Goal: Task Accomplishment & Management: Use online tool/utility

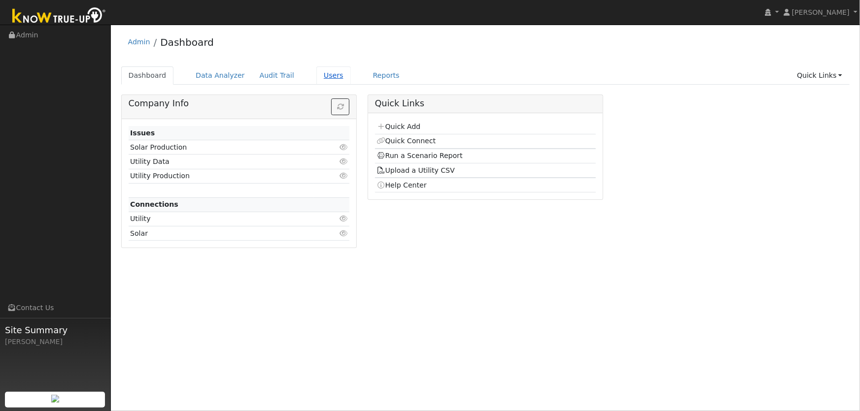
click at [320, 75] on link "Users" at bounding box center [333, 76] width 34 height 18
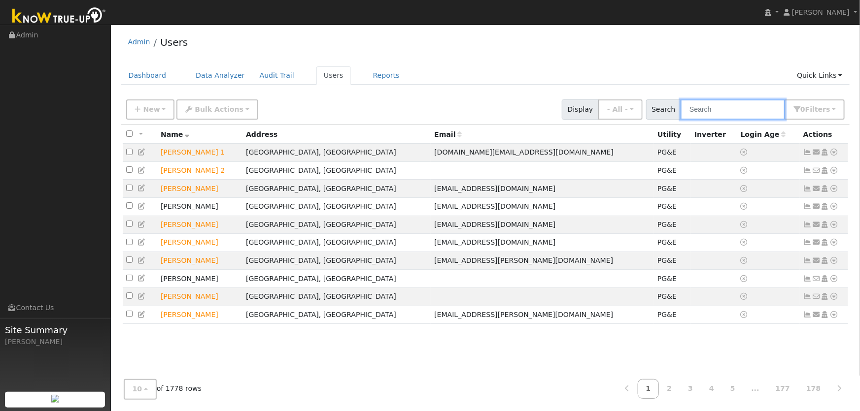
click at [707, 108] on input "text" at bounding box center [732, 110] width 104 height 20
type input "[PERSON_NAME]"
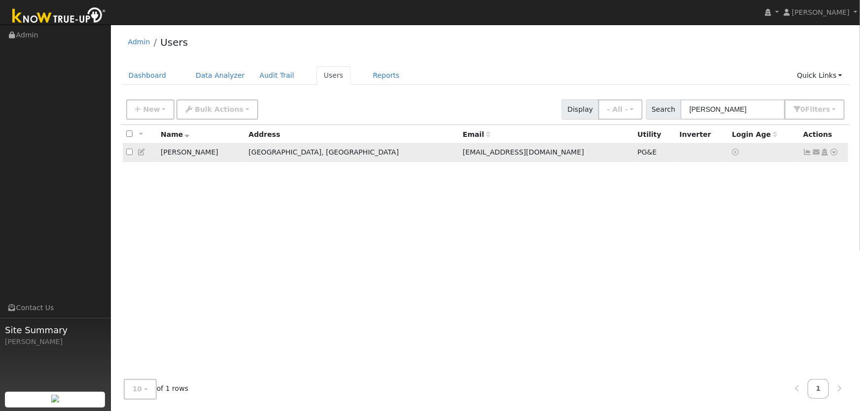
click at [836, 154] on icon at bounding box center [834, 152] width 9 height 7
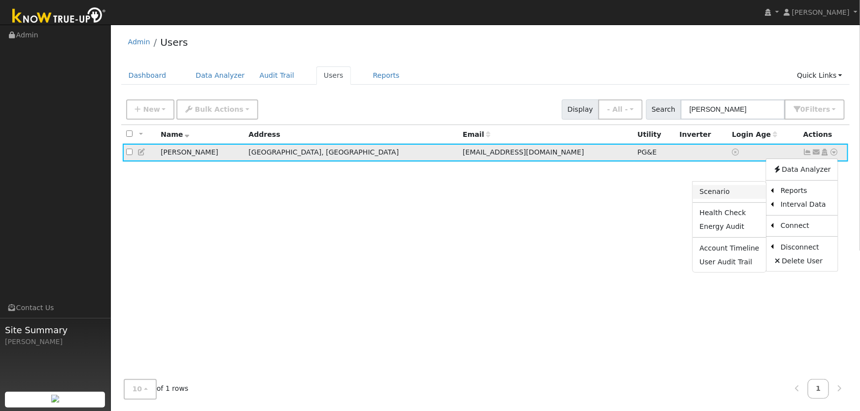
click at [746, 191] on link "Scenario" at bounding box center [729, 192] width 73 height 14
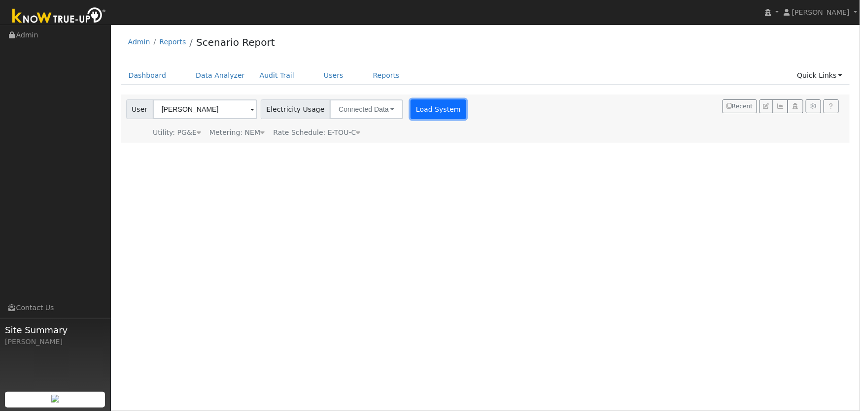
click at [427, 111] on button "Load System" at bounding box center [438, 110] width 56 height 20
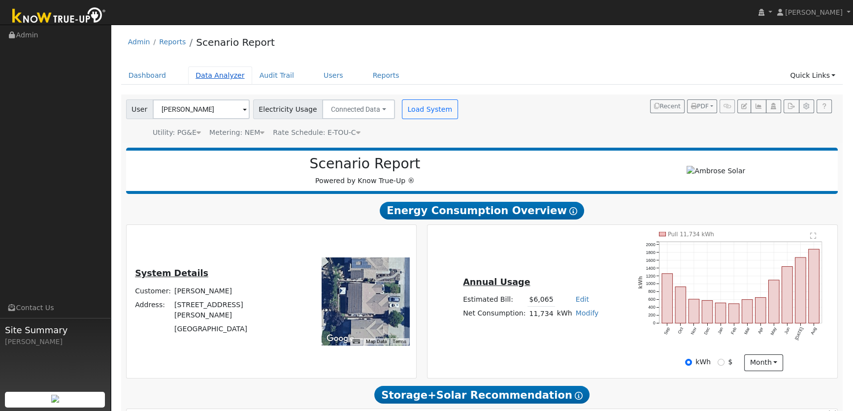
click at [219, 78] on link "Data Analyzer" at bounding box center [220, 76] width 64 height 18
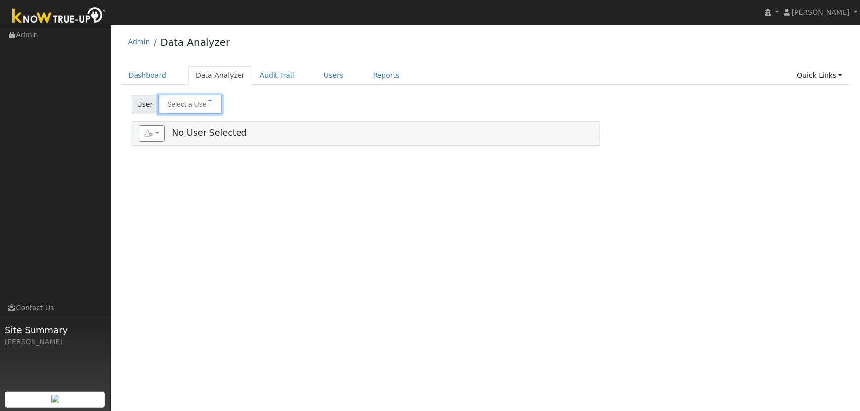
type input "[PERSON_NAME]"
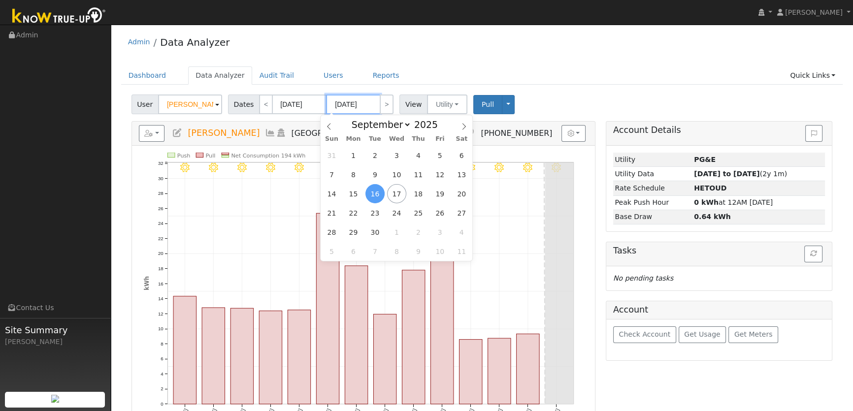
click at [355, 104] on input "09/16/2025" at bounding box center [353, 105] width 54 height 20
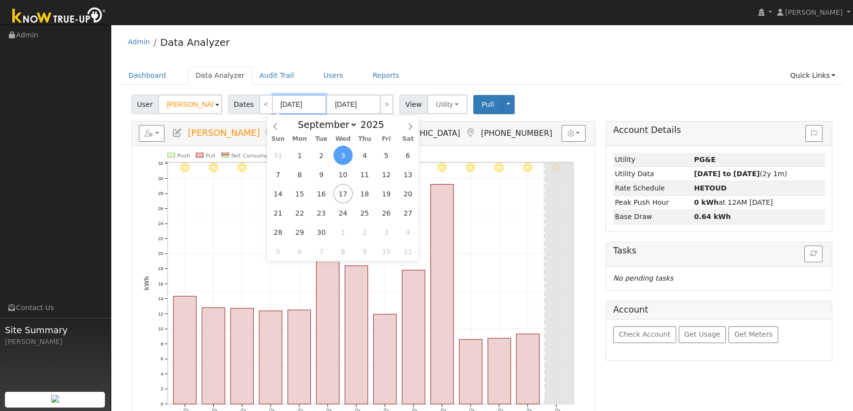
click at [304, 108] on input "09/03/2025" at bounding box center [299, 105] width 54 height 20
click at [386, 130] on span at bounding box center [389, 127] width 7 height 5
type input "2024"
click at [302, 155] on span "2" at bounding box center [299, 155] width 19 height 19
type input "09/02/2024"
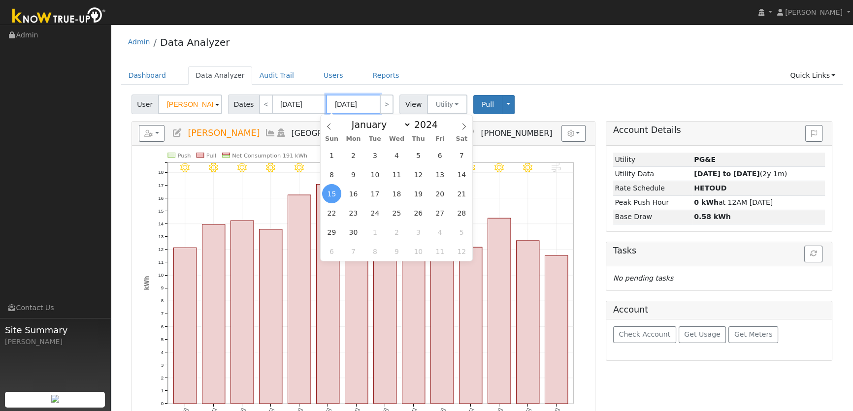
click at [360, 103] on input "09/15/2024" at bounding box center [353, 105] width 54 height 20
click at [373, 157] on span "3" at bounding box center [375, 155] width 19 height 19
type input "[DATE]"
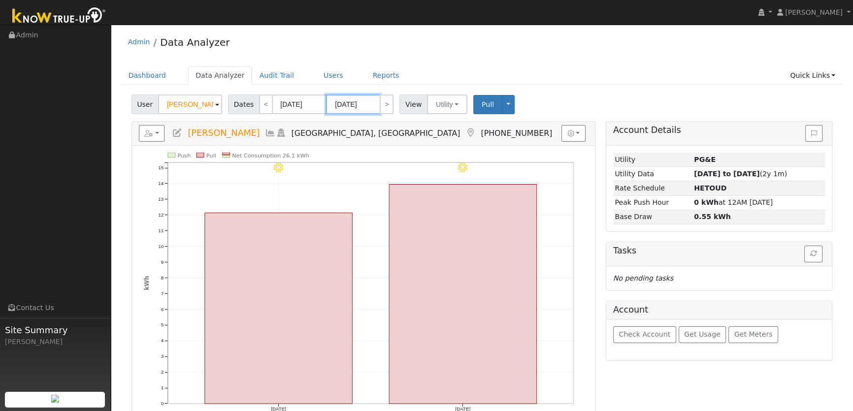
click at [364, 104] on input "[DATE]" at bounding box center [353, 105] width 54 height 20
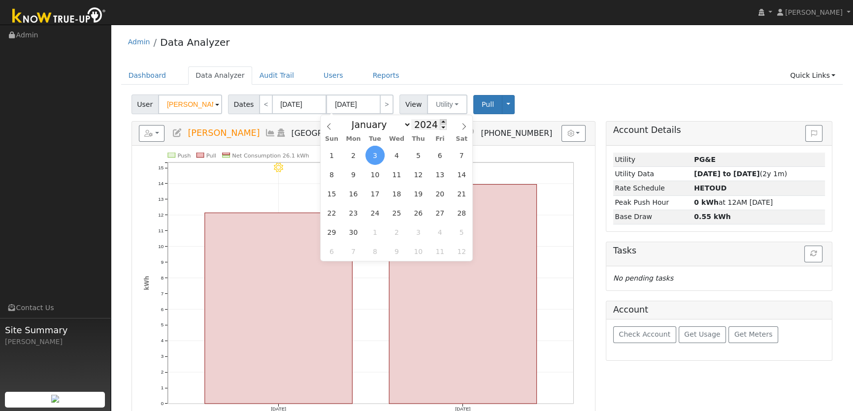
click at [440, 120] on span at bounding box center [443, 121] width 7 height 5
type input "2025"
click at [394, 156] on span "3" at bounding box center [396, 155] width 19 height 19
type input "[DATE]"
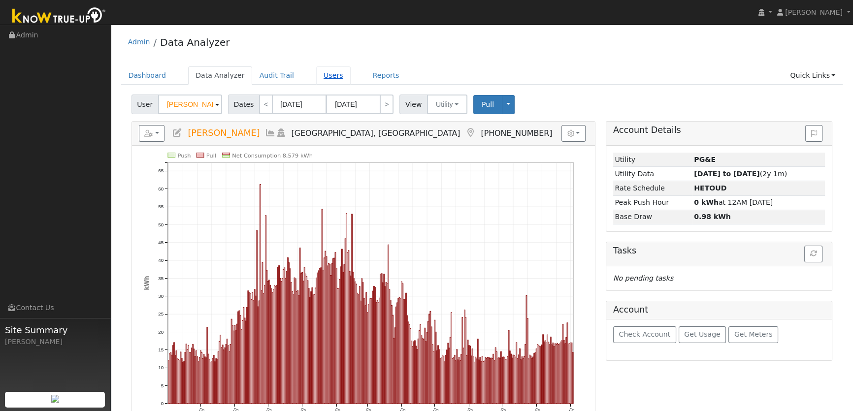
click at [319, 73] on link "Users" at bounding box center [333, 76] width 34 height 18
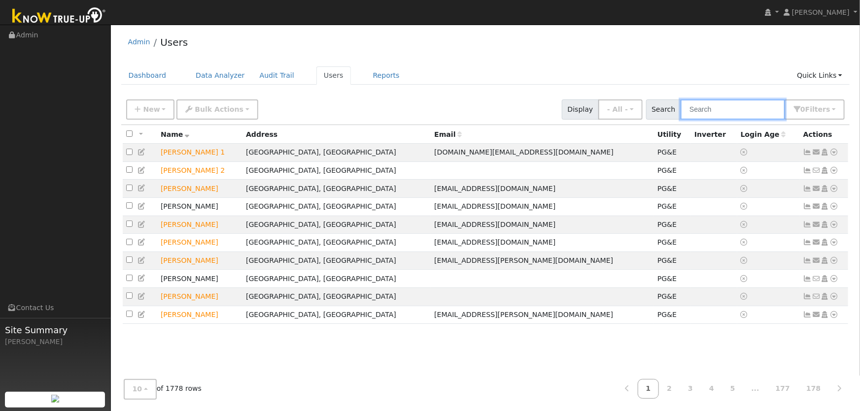
click at [717, 107] on input "text" at bounding box center [732, 110] width 104 height 20
click at [227, 77] on link "Data Analyzer" at bounding box center [220, 76] width 64 height 18
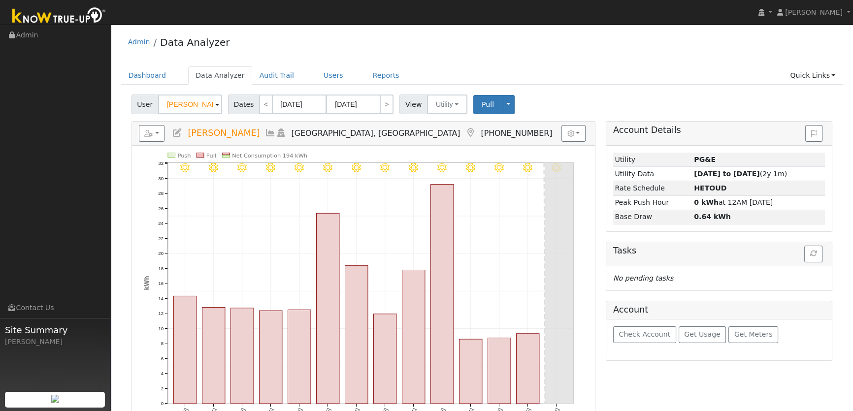
click at [215, 103] on span at bounding box center [217, 105] width 4 height 11
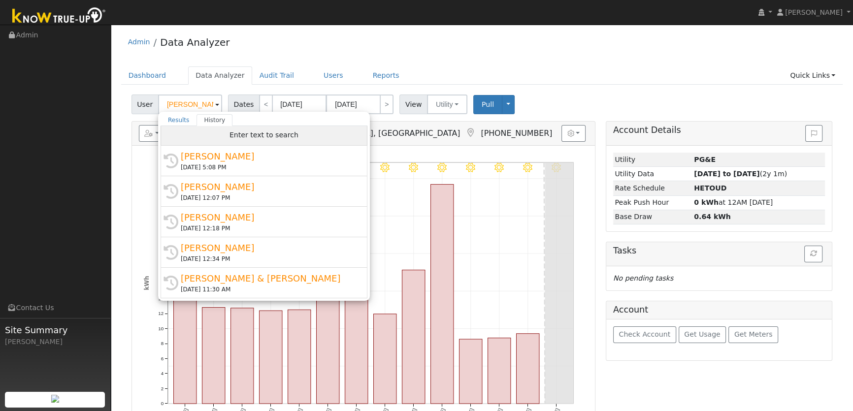
click at [244, 135] on span "Enter text to search" at bounding box center [264, 135] width 69 height 8
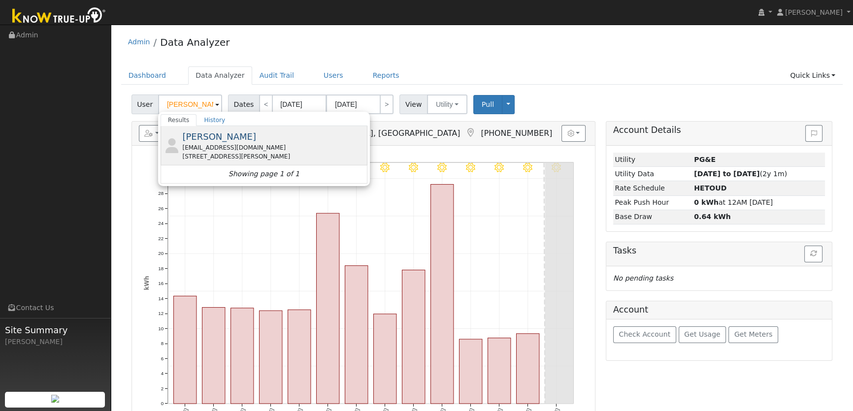
click at [208, 140] on span "[PERSON_NAME]" at bounding box center [219, 137] width 74 height 10
type input "[PERSON_NAME]"
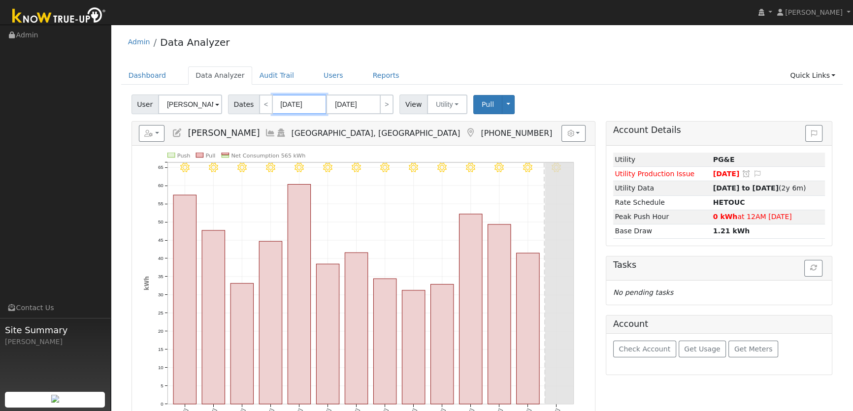
click at [296, 102] on input "[DATE]" at bounding box center [299, 105] width 54 height 20
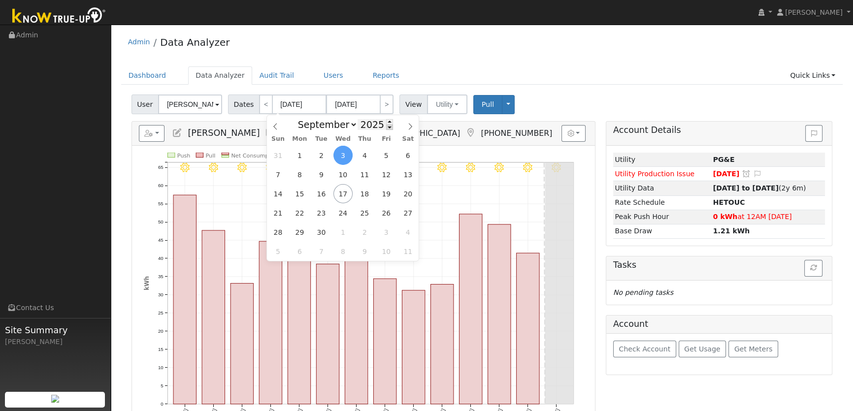
click at [386, 128] on span at bounding box center [389, 127] width 7 height 5
type input "2024"
click at [304, 156] on span "2" at bounding box center [299, 155] width 19 height 19
type input "[DATE]"
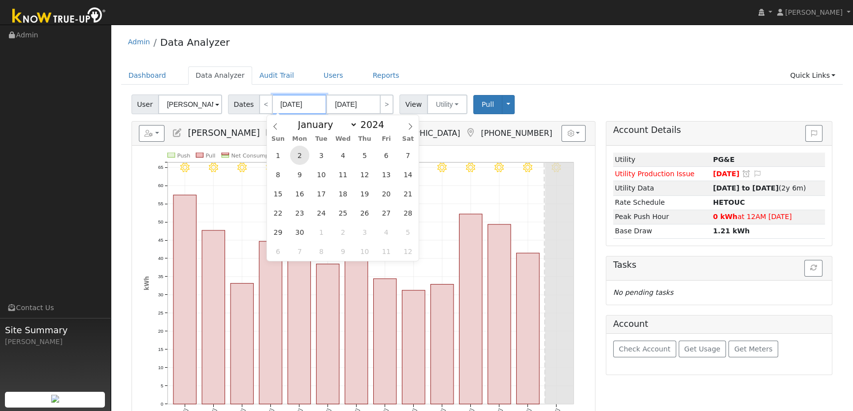
type input "2024"
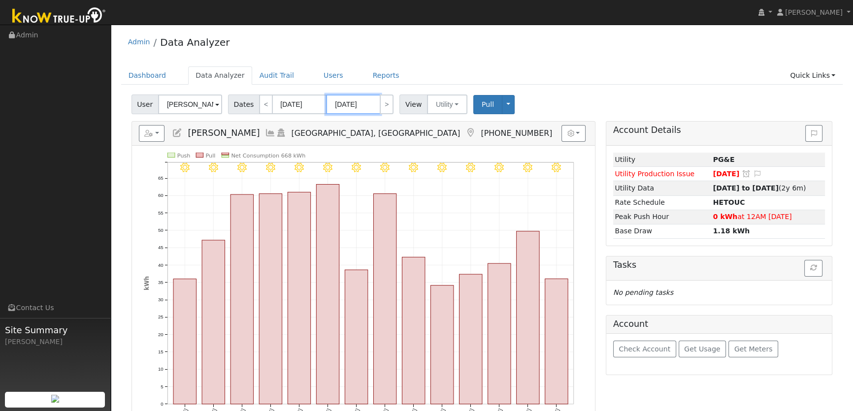
click at [365, 100] on input "09/15/2024" at bounding box center [353, 105] width 54 height 20
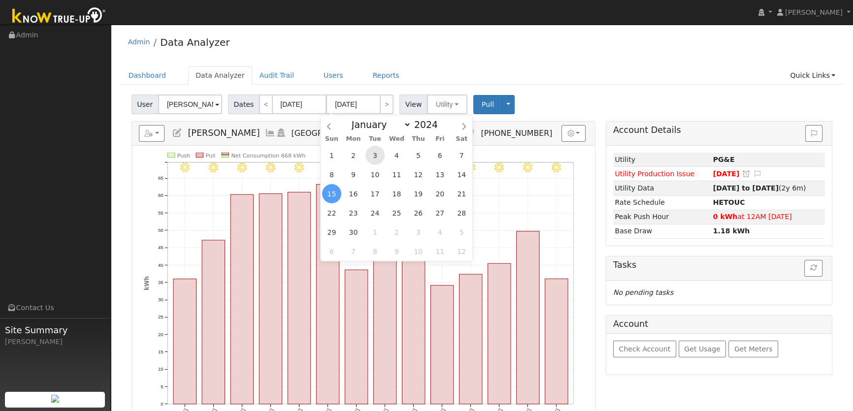
click at [372, 158] on span "3" at bounding box center [375, 155] width 19 height 19
type input "09/03/2024"
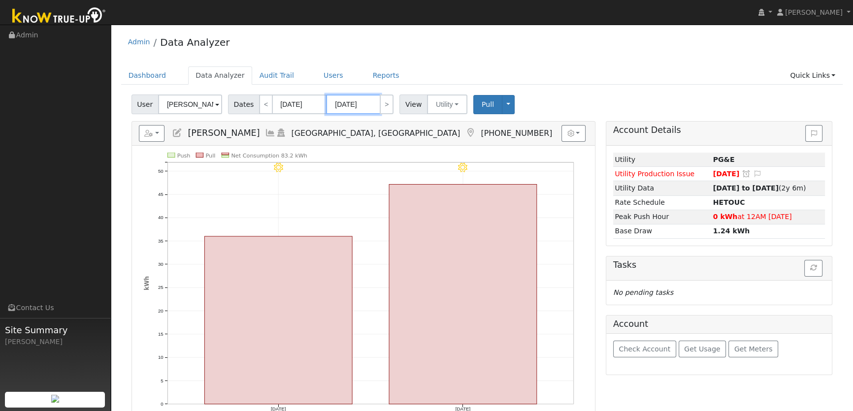
click at [363, 107] on input "09/03/2024" at bounding box center [353, 105] width 54 height 20
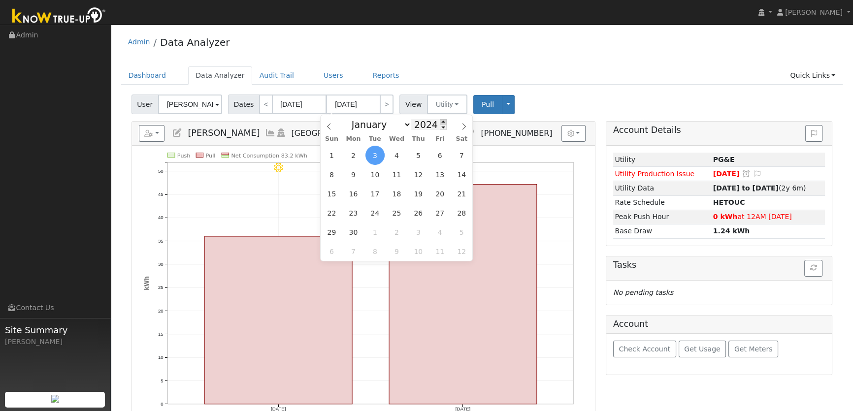
click at [440, 121] on span at bounding box center [443, 121] width 7 height 5
type input "2025"
click at [397, 153] on span "3" at bounding box center [396, 155] width 19 height 19
type input "09/03/2025"
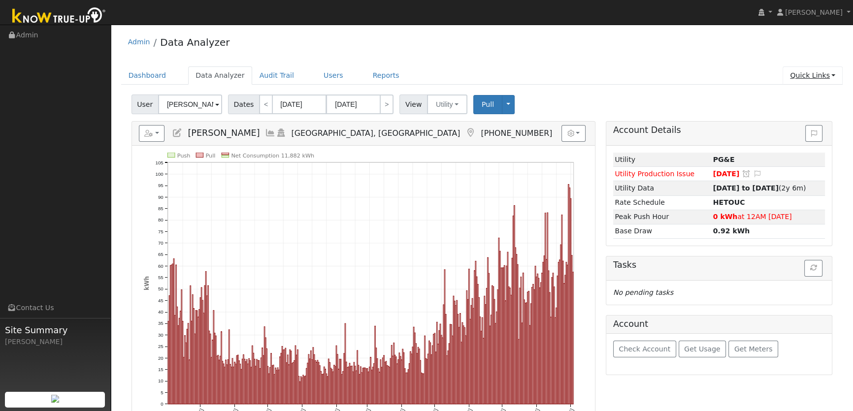
click at [815, 74] on link "Quick Links" at bounding box center [813, 76] width 60 height 18
click at [797, 133] on link "Run a Scenario Report" at bounding box center [793, 132] width 100 height 14
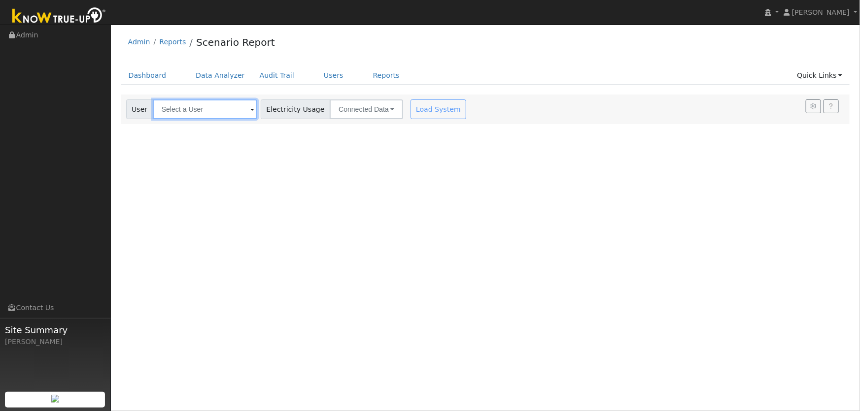
click at [199, 107] on input "text" at bounding box center [205, 110] width 104 height 20
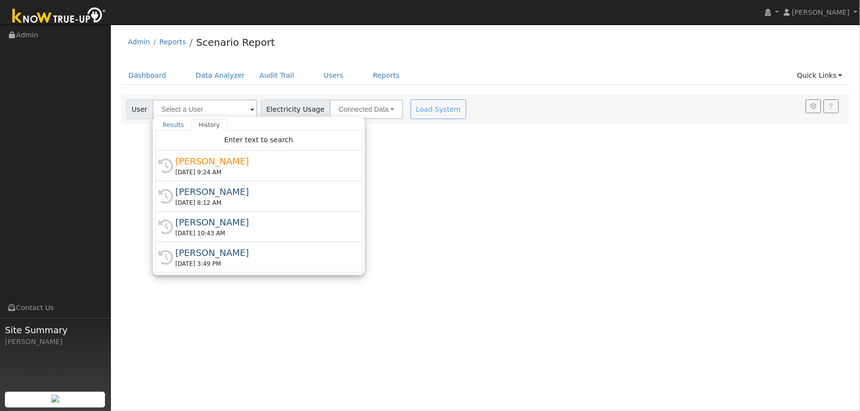
click at [609, 256] on div "User Profile First name Last name Email Email Notifications No Emails No Emails…" at bounding box center [485, 218] width 749 height 387
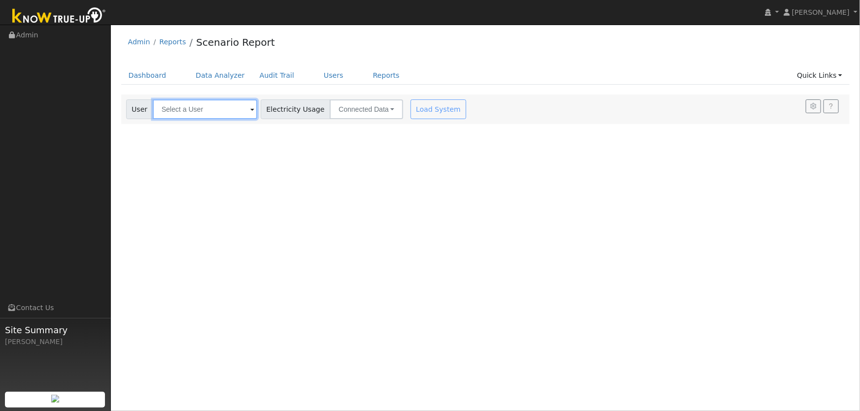
click at [239, 104] on input "text" at bounding box center [205, 110] width 104 height 20
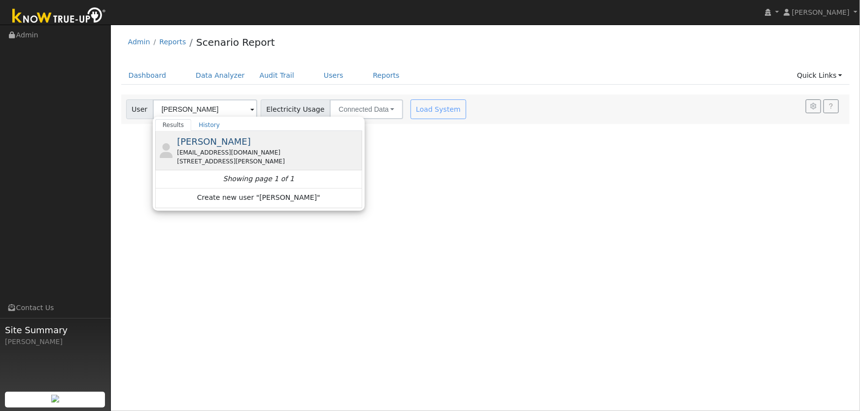
click at [235, 151] on div "[EMAIL_ADDRESS][DOMAIN_NAME]" at bounding box center [268, 152] width 183 height 9
type input "[PERSON_NAME]"
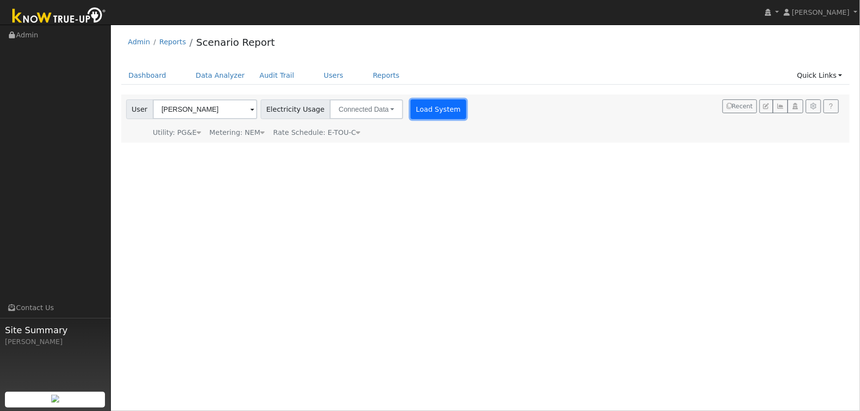
click at [428, 112] on button "Load System" at bounding box center [438, 110] width 56 height 20
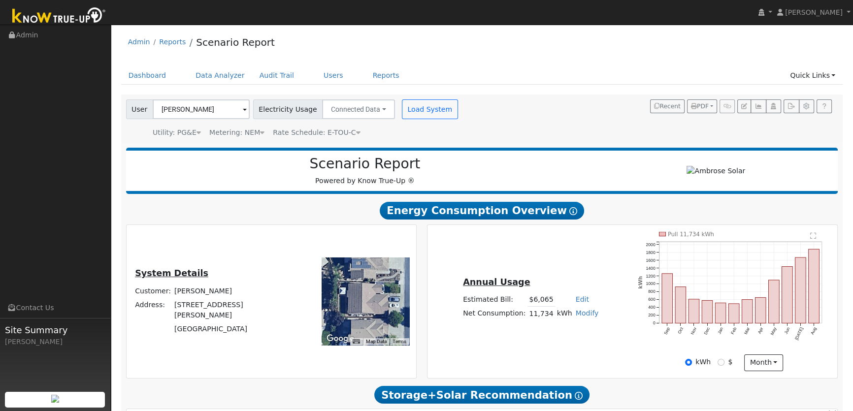
click at [576, 313] on link "Modify" at bounding box center [587, 313] width 23 height 8
click at [808, 232] on icon "Pull 11,734 kWh Sep Oct Nov Dec Jan Feb Mar Apr May Jun [DATE] Aug 0 200 400 60…" at bounding box center [734, 293] width 193 height 122
click at [814, 236] on text "" at bounding box center [814, 236] width 6 height 7
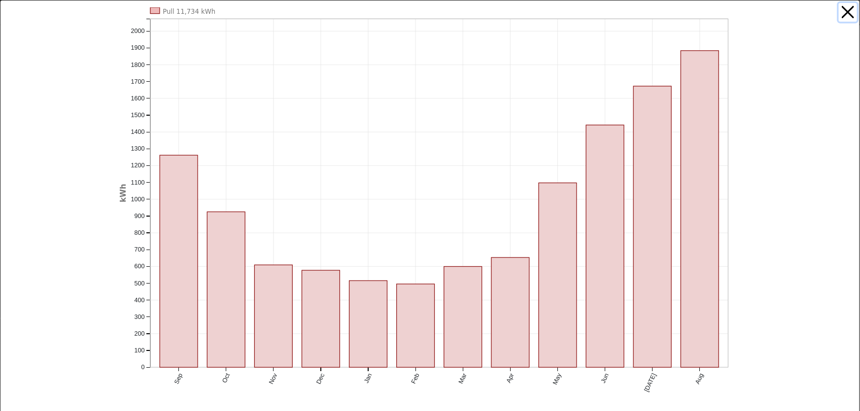
click at [844, 15] on button "button" at bounding box center [848, 12] width 19 height 19
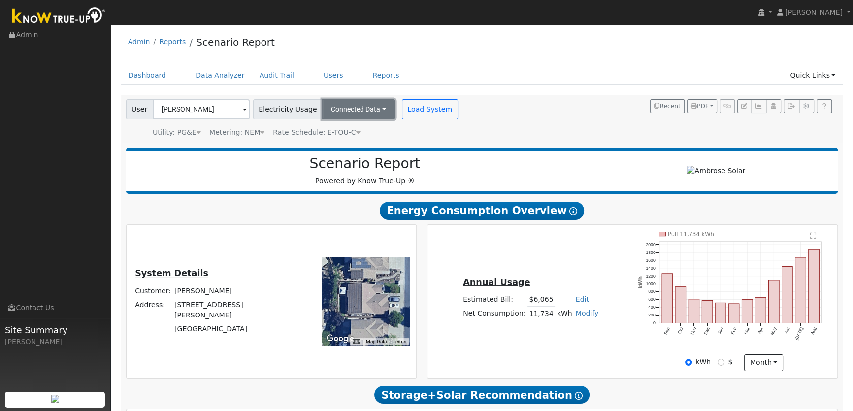
click at [369, 108] on button "Connected Data" at bounding box center [358, 110] width 73 height 20
click at [467, 140] on div "User [PERSON_NAME] Account Default Account Default Account [STREET_ADDRESS][PER…" at bounding box center [482, 119] width 722 height 48
click at [412, 108] on button "Load System" at bounding box center [430, 110] width 56 height 20
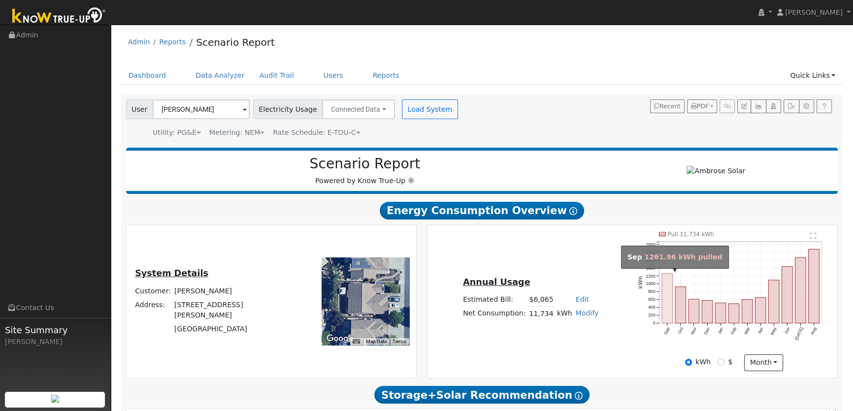
click at [667, 301] on rect "onclick=""" at bounding box center [667, 299] width 11 height 50
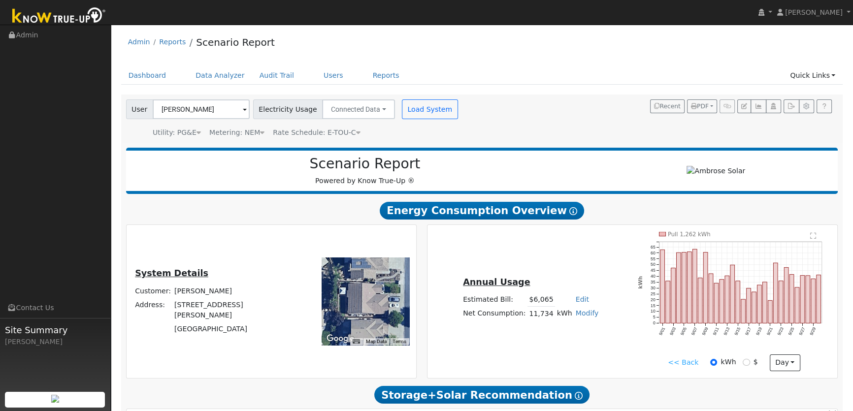
click at [693, 359] on link "<< Back" at bounding box center [683, 363] width 31 height 10
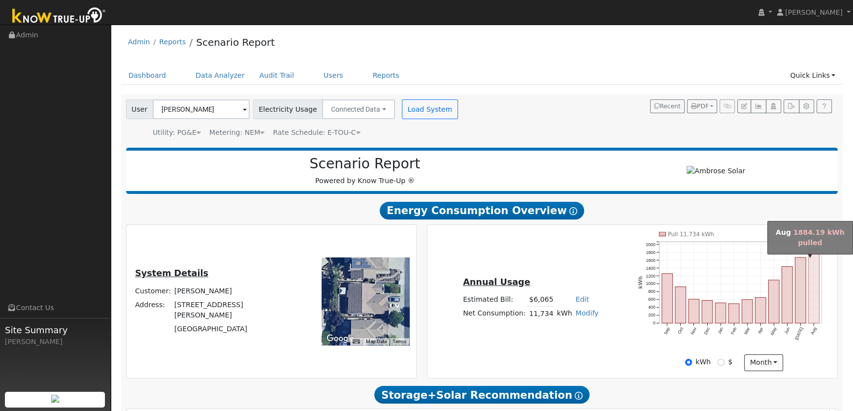
click at [813, 307] on rect "onclick=""" at bounding box center [814, 286] width 11 height 74
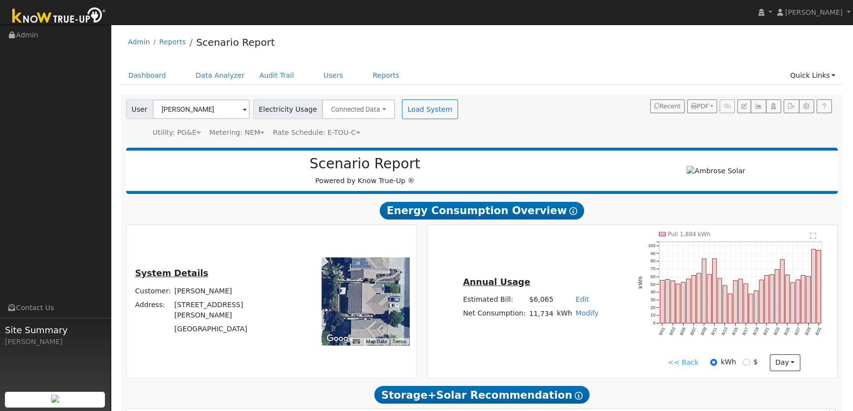
click at [585, 260] on div "Annual Usage Estimated Bill: $6,065 Edit Estimated Bill $ Annual Net Consumptio…" at bounding box center [632, 301] width 407 height 139
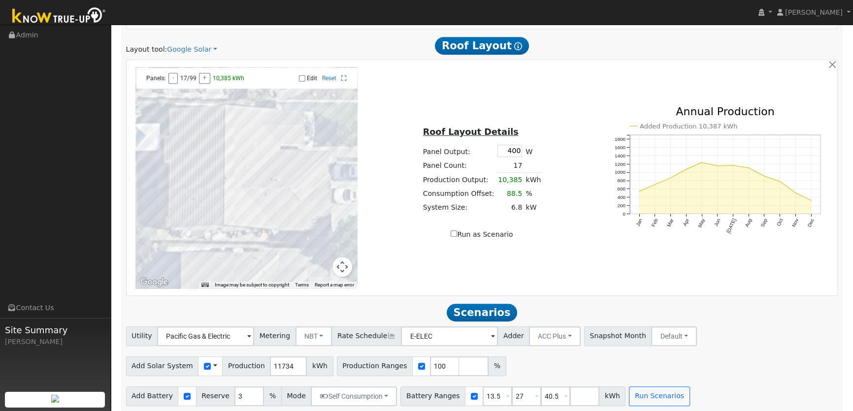
scroll to position [567, 0]
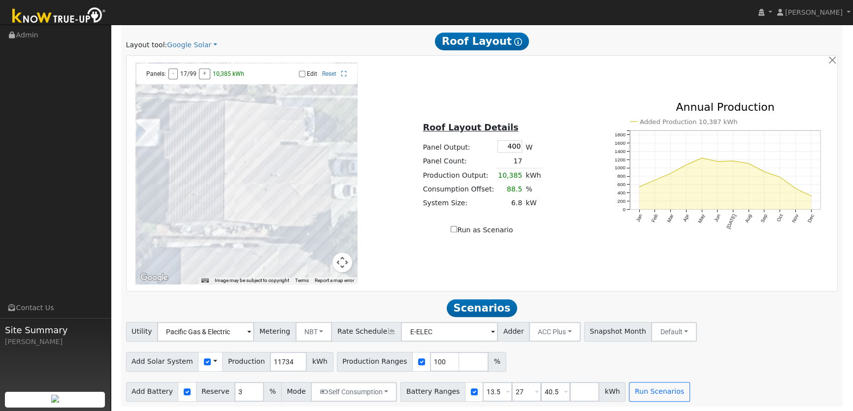
click at [213, 362] on span at bounding box center [215, 362] width 4 height 10
click at [220, 378] on link "Use CSV Data" at bounding box center [240, 379] width 68 height 14
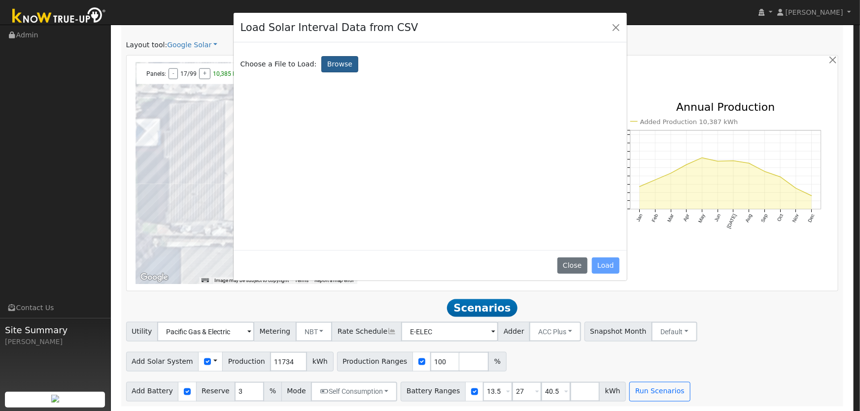
click at [327, 67] on label "Browse" at bounding box center [339, 64] width 36 height 17
click at [0, 0] on input "Browse" at bounding box center [0, 0] width 0 height 0
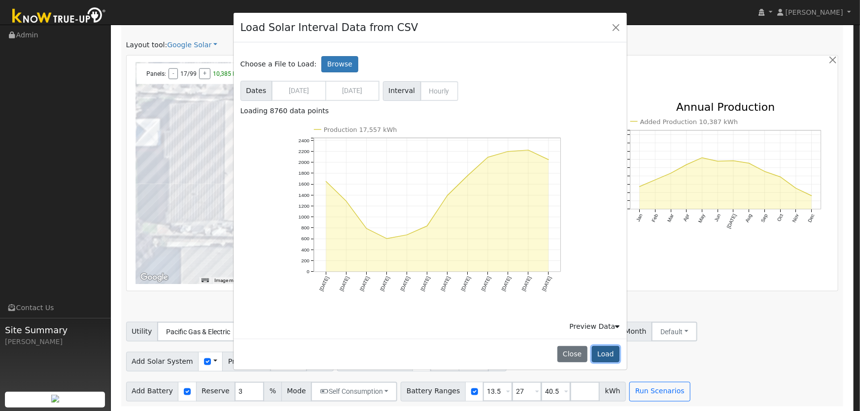
click at [603, 353] on button "Load" at bounding box center [606, 354] width 28 height 17
type input "17557"
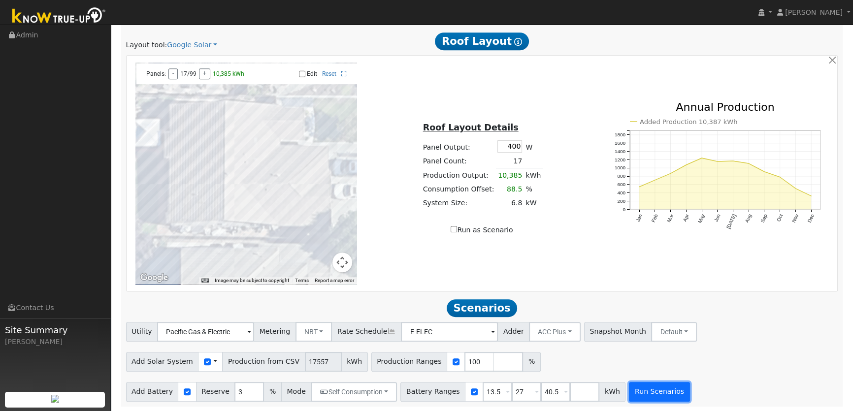
click at [641, 399] on button "Run Scenarios" at bounding box center [659, 392] width 61 height 20
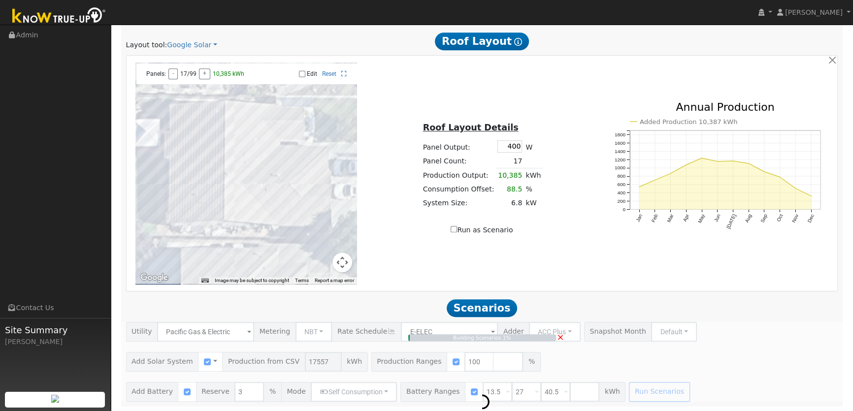
type input "11.7"
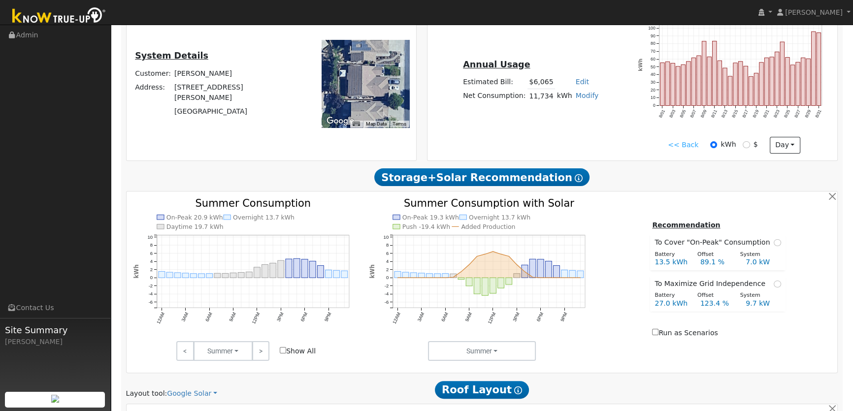
scroll to position [0, 0]
